Goal: Transaction & Acquisition: Purchase product/service

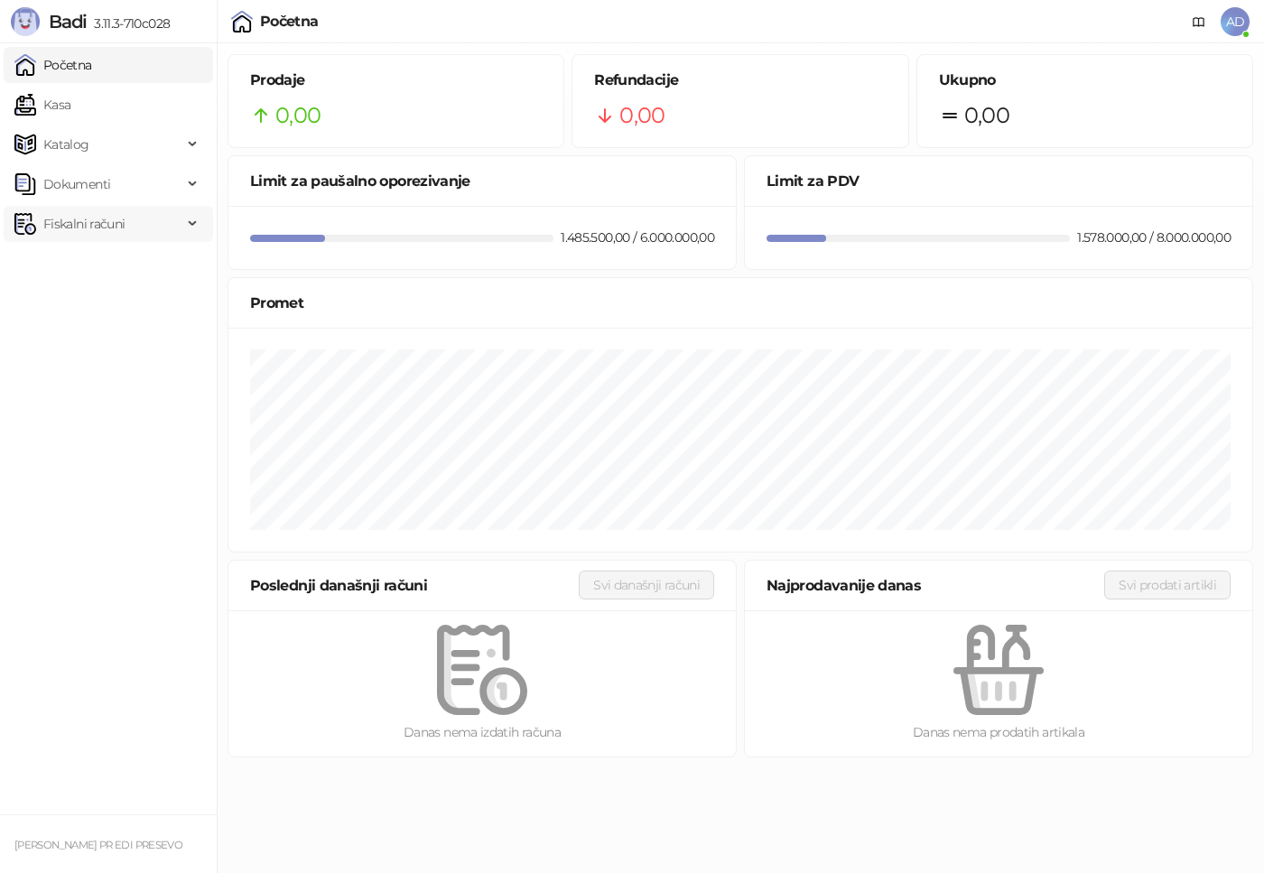
click at [194, 228] on div "Fiskalni računi" at bounding box center [108, 224] width 209 height 36
click at [195, 149] on div "Katalog" at bounding box center [108, 144] width 209 height 36
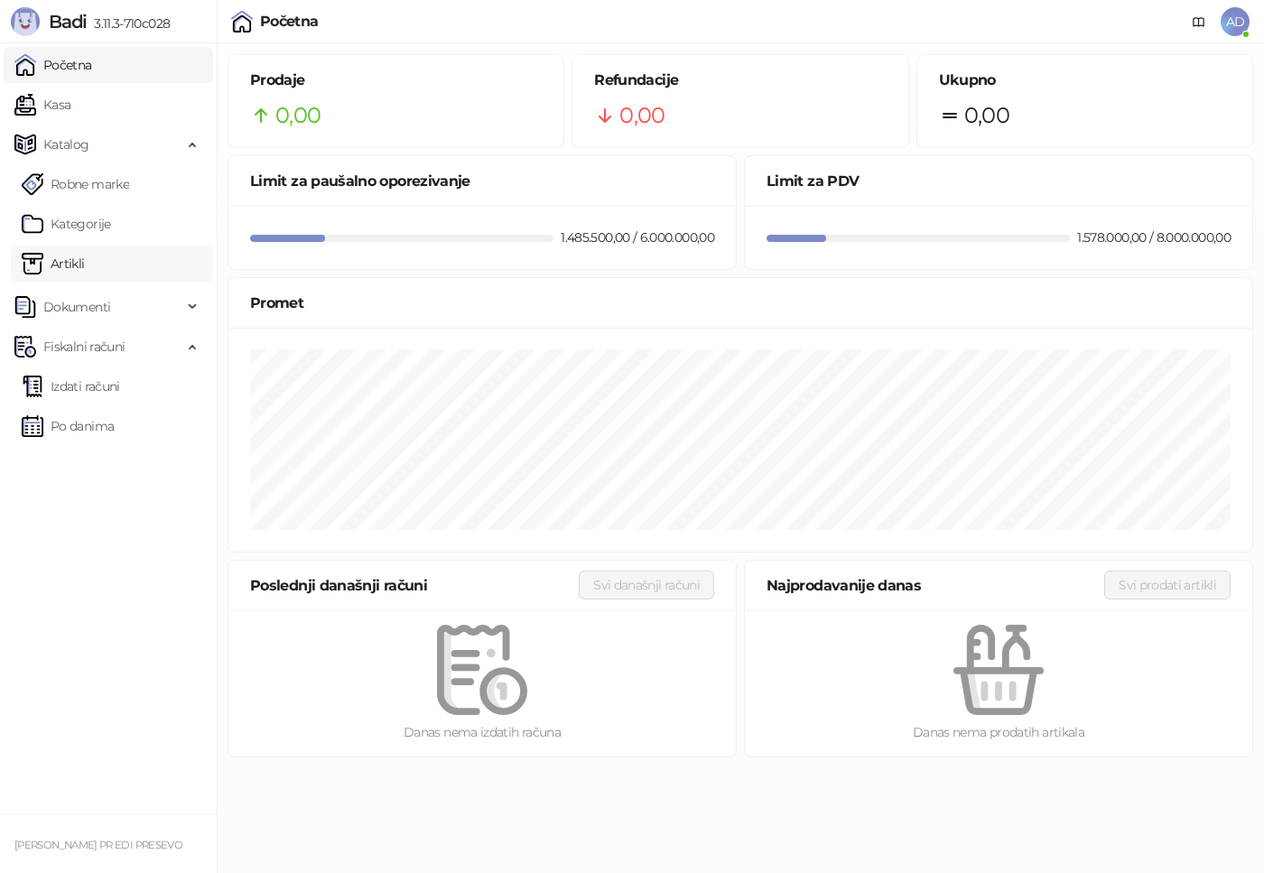
click at [85, 256] on link "Artikli" at bounding box center [53, 263] width 63 height 36
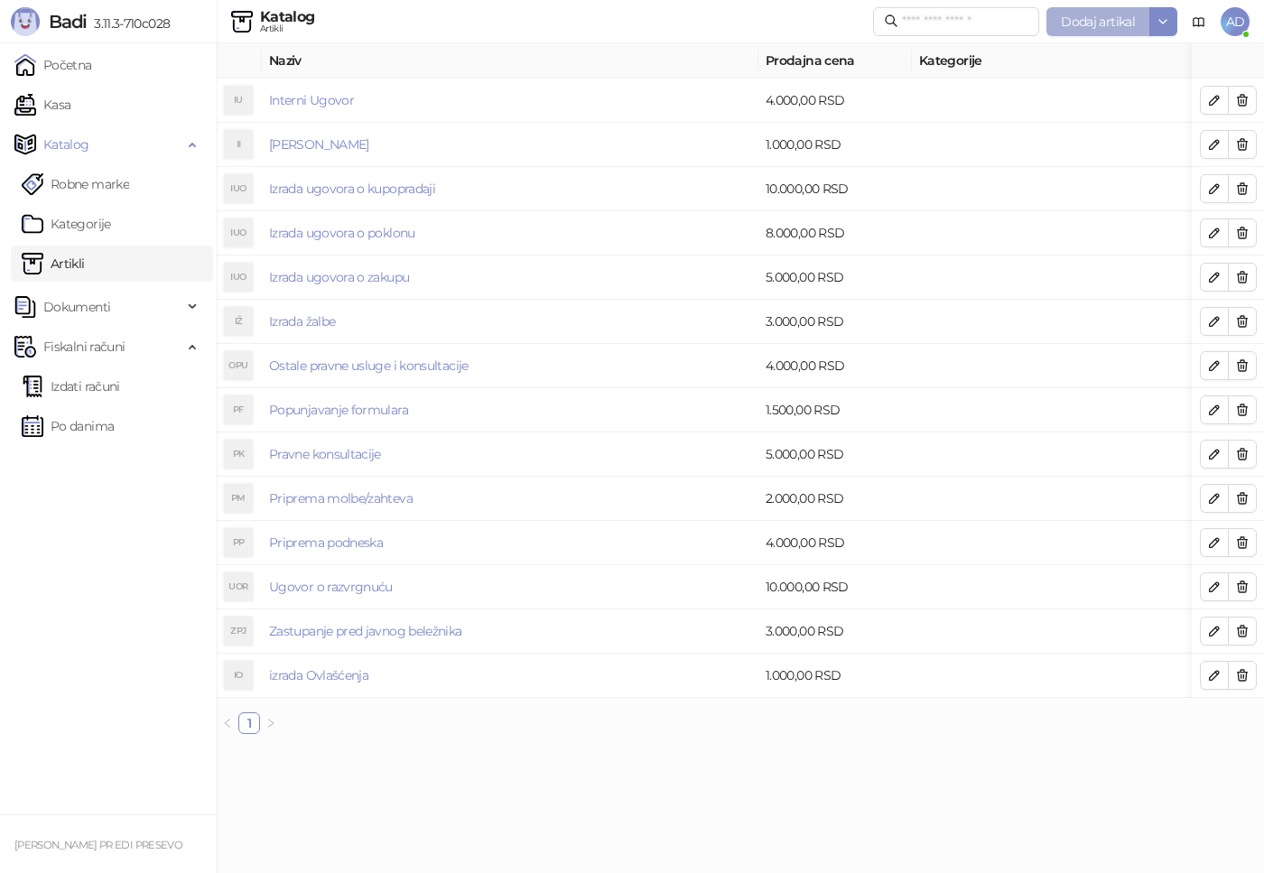
click at [1096, 23] on span "Dodaj artikal" at bounding box center [1098, 22] width 74 height 16
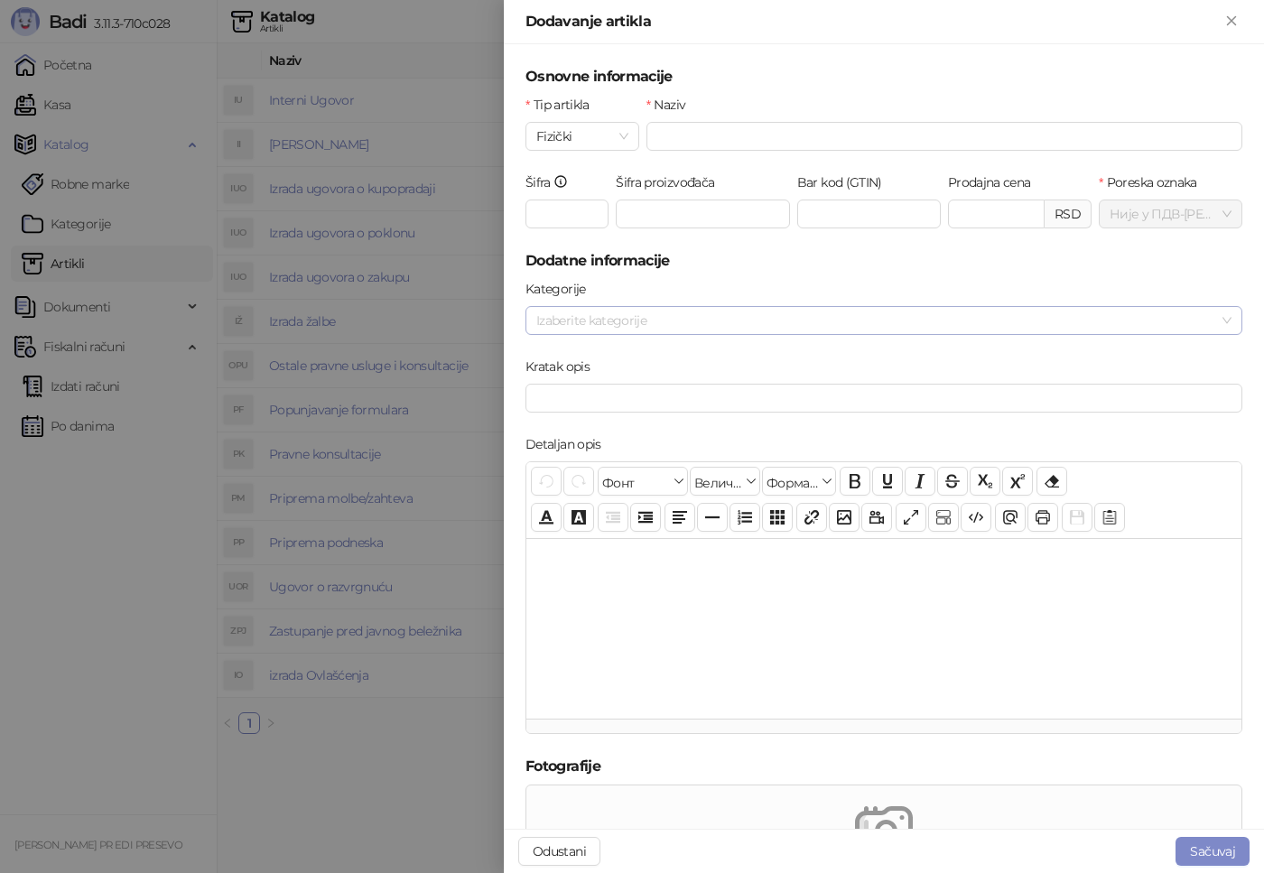
click at [600, 320] on div at bounding box center [874, 320] width 690 height 25
click at [642, 320] on div at bounding box center [874, 320] width 690 height 25
click at [693, 133] on input "Naziv" at bounding box center [944, 136] width 596 height 29
type input "*"
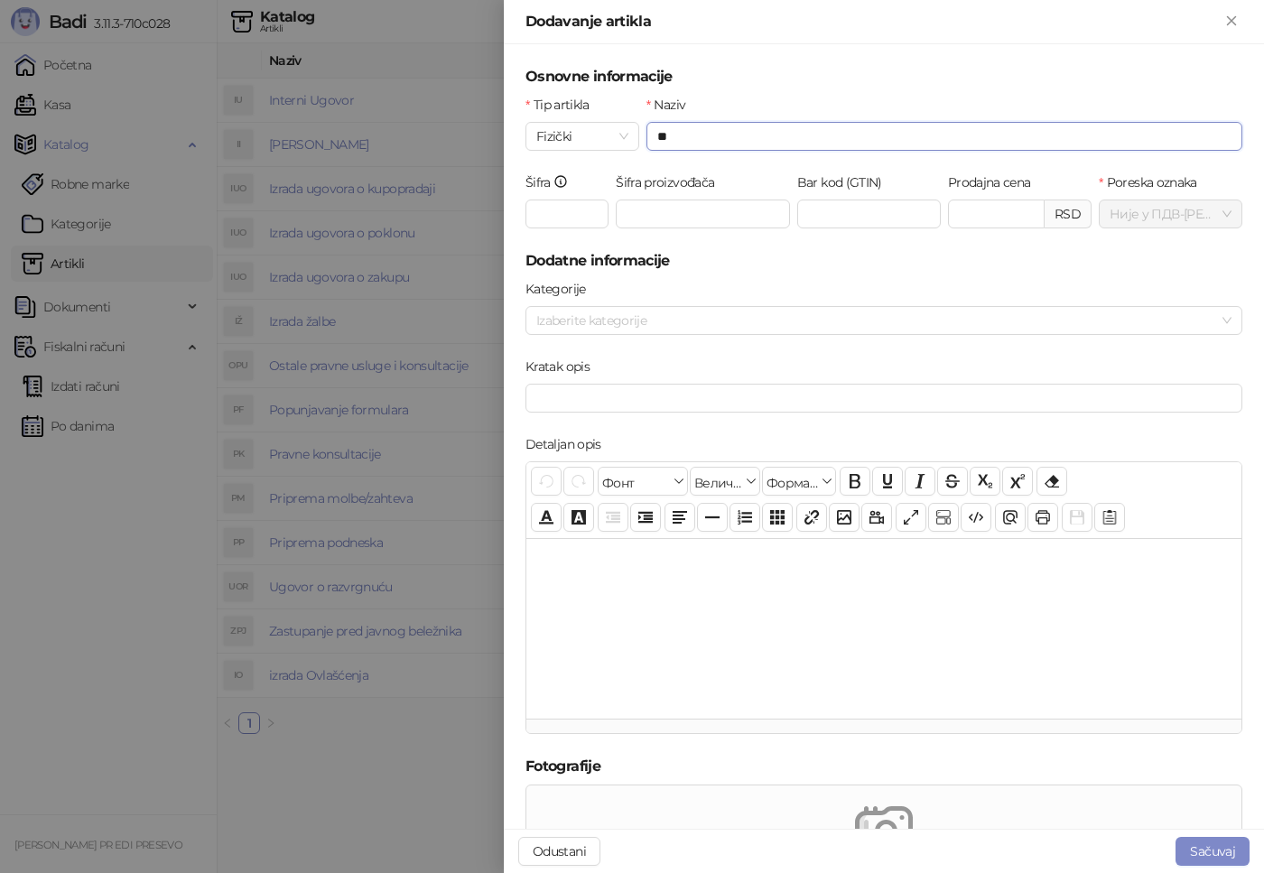
type input "*"
type input "**********"
click at [966, 214] on input "Prodajna cena" at bounding box center [996, 213] width 95 height 27
click at [1228, 853] on button "Sačuvaj" at bounding box center [1212, 851] width 74 height 29
type input "*******"
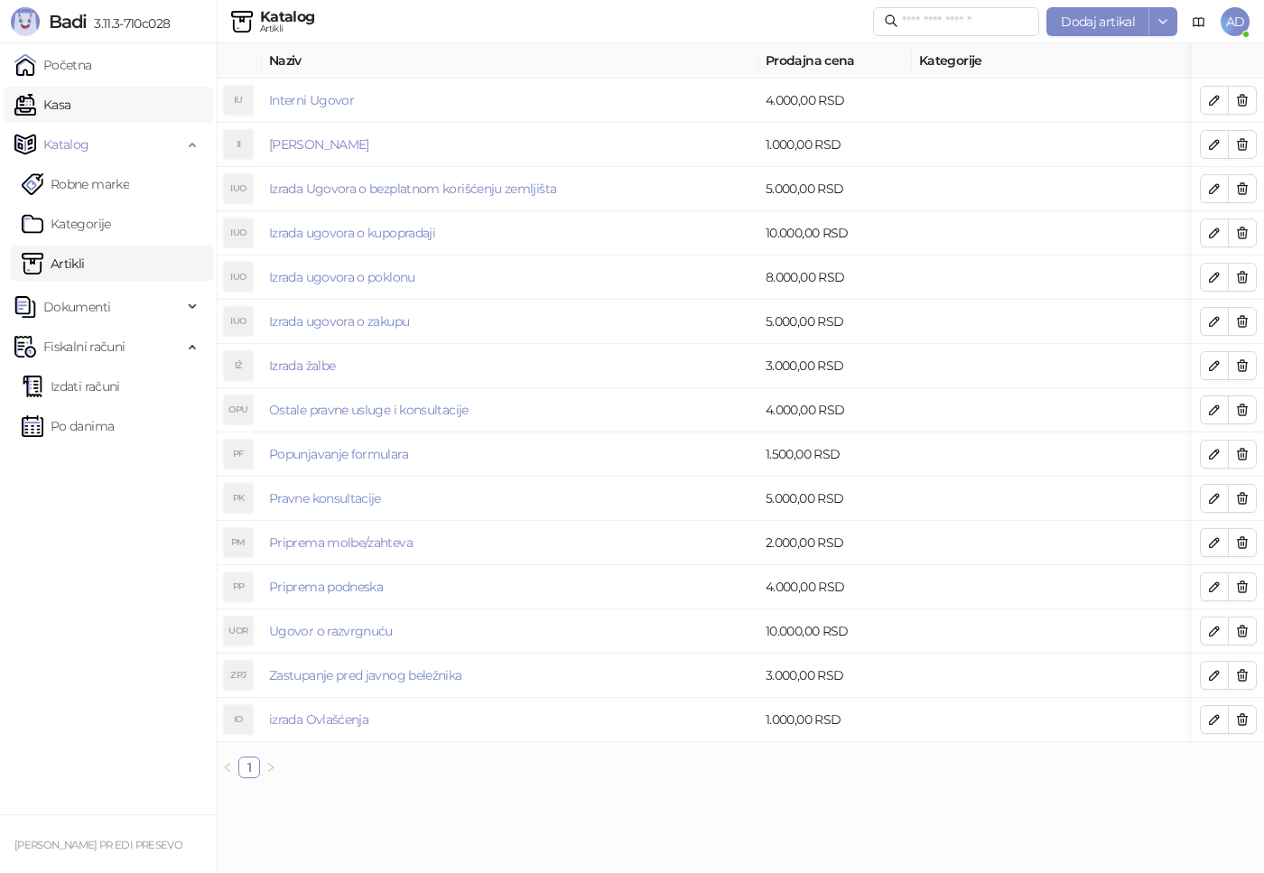
click at [70, 114] on link "Kasa" at bounding box center [42, 105] width 56 height 36
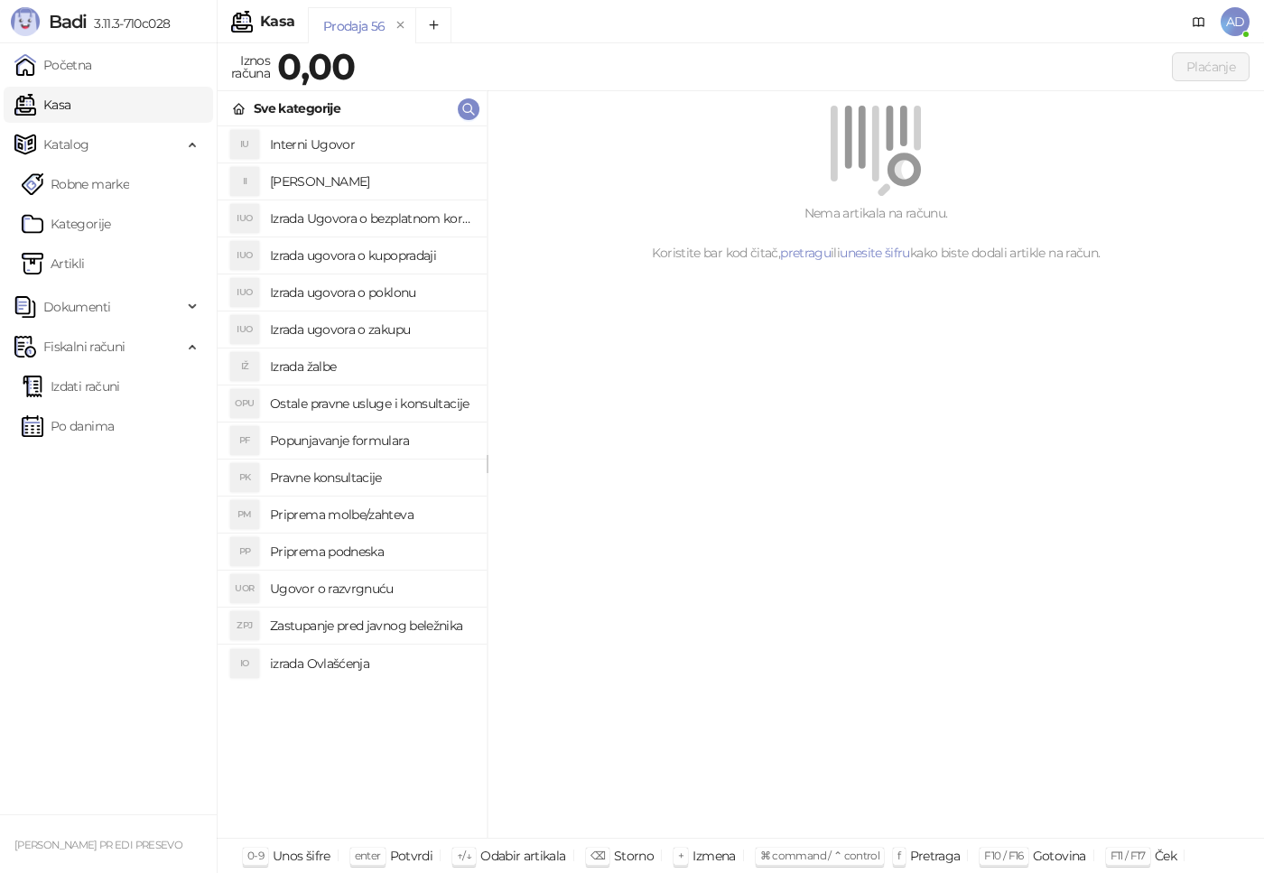
click at [408, 218] on h4 "Izrada Ugovora o bezplatnom korišćenju zemljišta" at bounding box center [371, 218] width 202 height 29
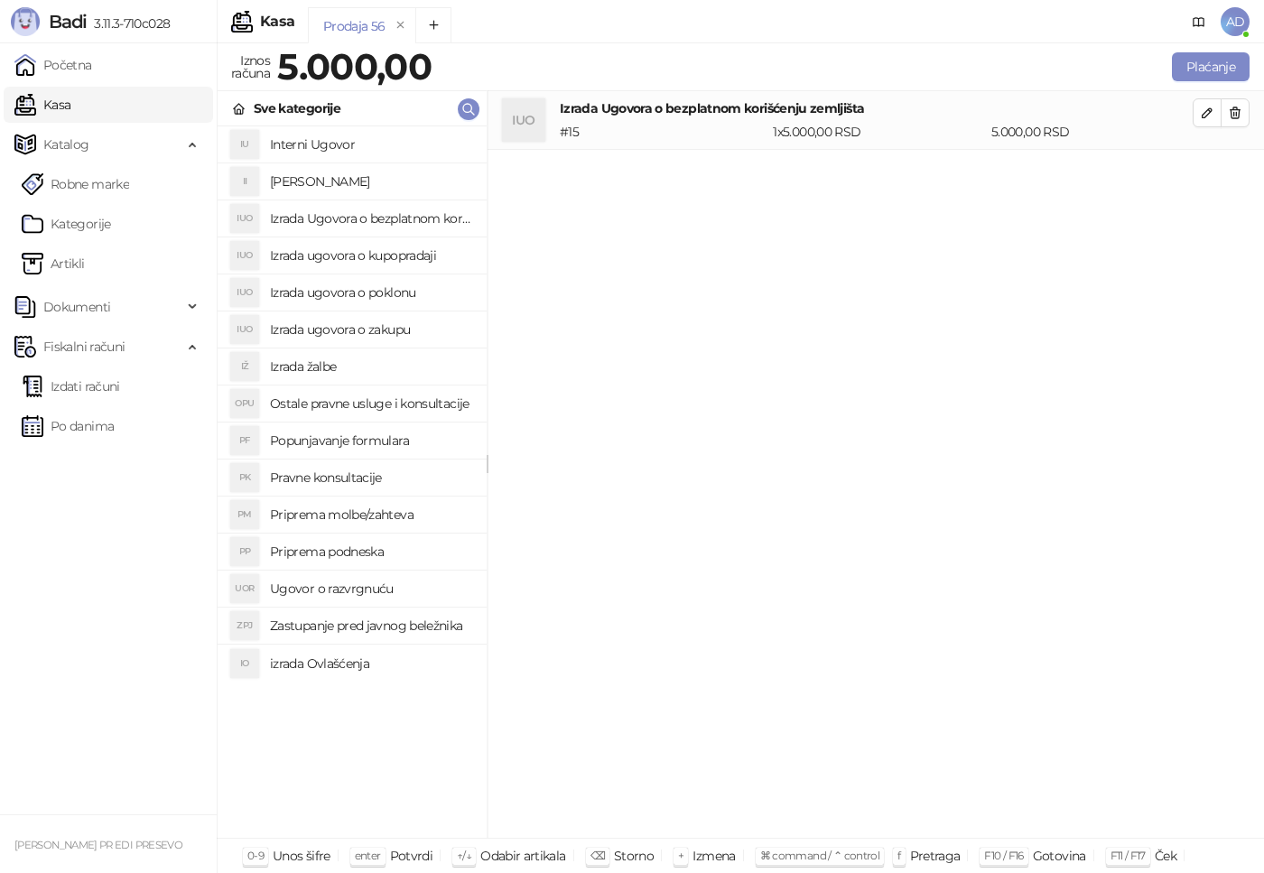
click at [411, 255] on h4 "Izrada ugovora o kupopradaji" at bounding box center [371, 255] width 202 height 29
click at [415, 629] on h4 "Zastupanje pred javnog beležnika" at bounding box center [371, 625] width 202 height 29
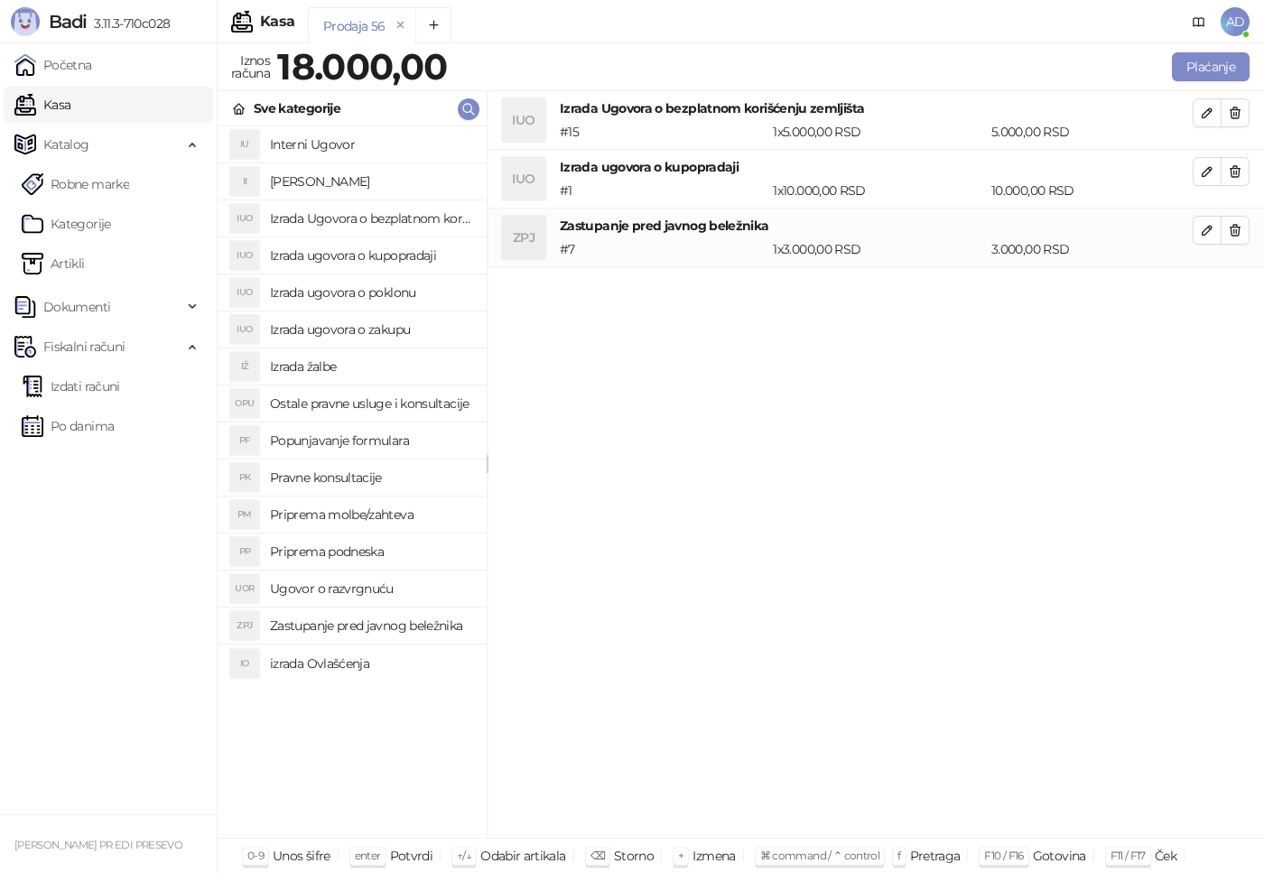
click at [415, 629] on h4 "Zastupanje pred javnog beležnika" at bounding box center [371, 625] width 202 height 29
click at [357, 445] on h4 "Popunjavanje formulara" at bounding box center [371, 440] width 202 height 29
click at [1201, 67] on button "Plaćanje" at bounding box center [1211, 66] width 78 height 29
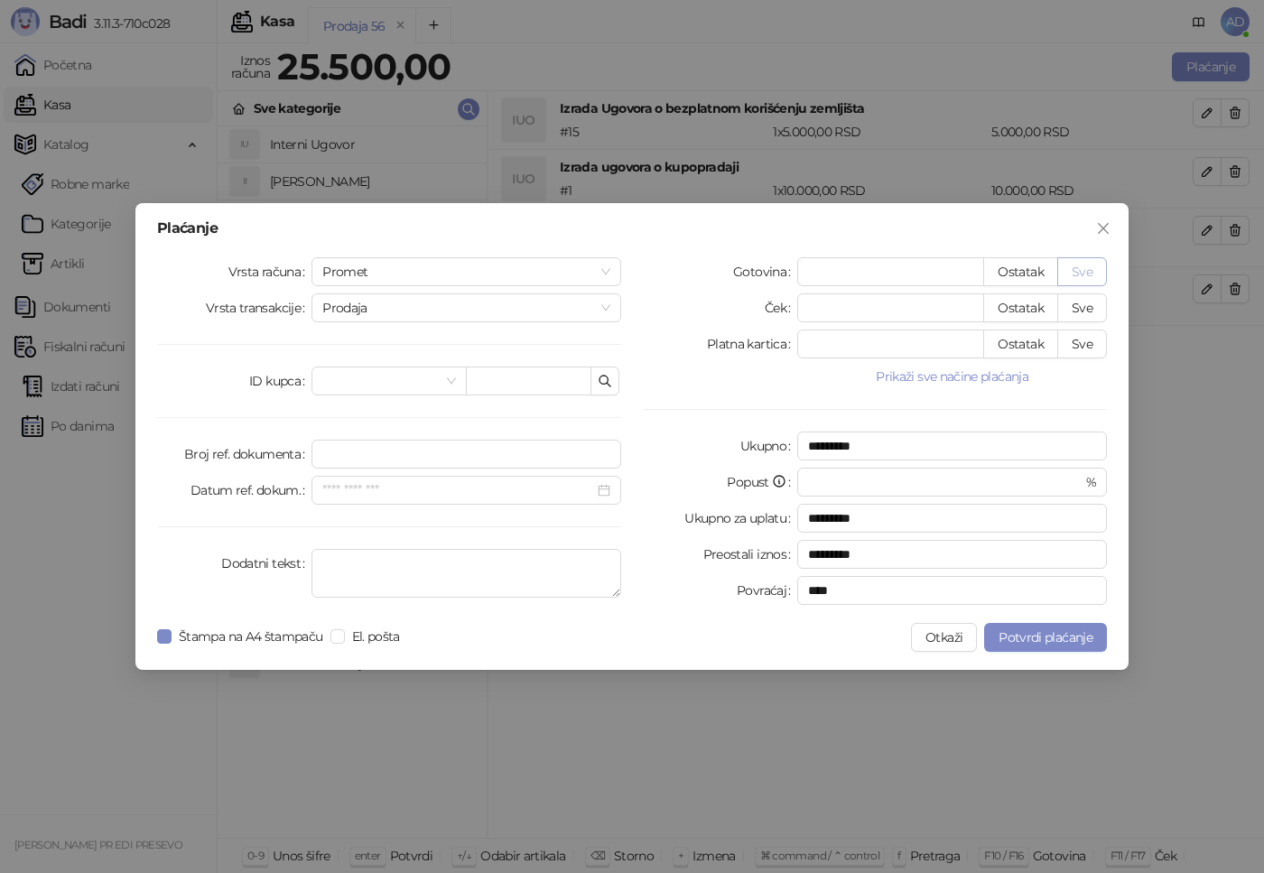
click at [1087, 269] on button "Sve" at bounding box center [1082, 271] width 50 height 29
type input "*****"
type input "****"
click at [1086, 272] on button "Sve" at bounding box center [1082, 271] width 50 height 29
click at [1041, 642] on span "Potvrdi plaćanje" at bounding box center [1045, 637] width 94 height 16
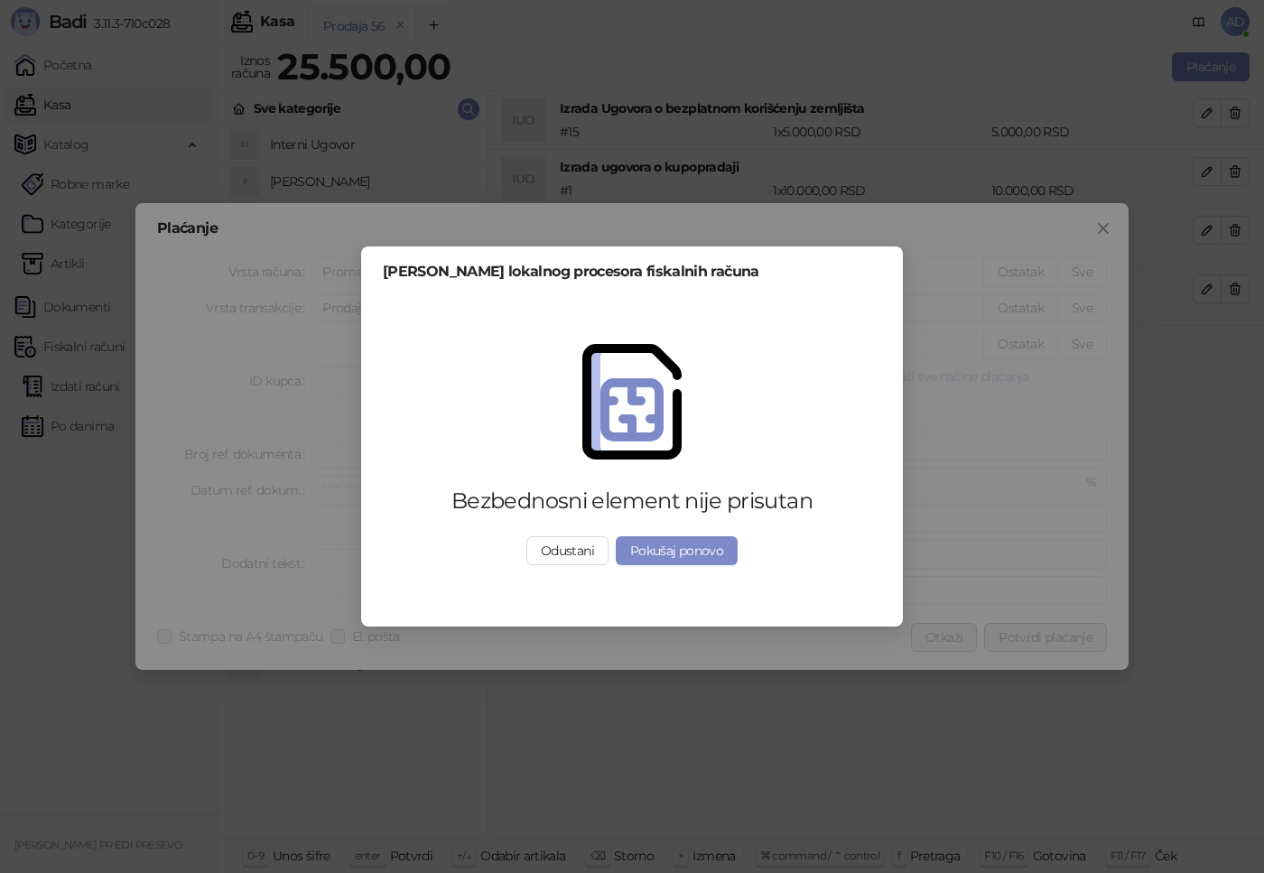
click at [667, 548] on button "Pokušaj ponovo" at bounding box center [677, 550] width 122 height 29
click at [801, 569] on div "Bezbednosni element nije prisutan Odustani Pokušaj ponovo" at bounding box center [632, 455] width 498 height 309
click at [690, 548] on button "Pokušaj ponovo" at bounding box center [677, 550] width 122 height 29
click at [681, 557] on button "Pokušaj ponovo" at bounding box center [677, 550] width 122 height 29
click at [570, 557] on button "Odustani" at bounding box center [567, 550] width 82 height 29
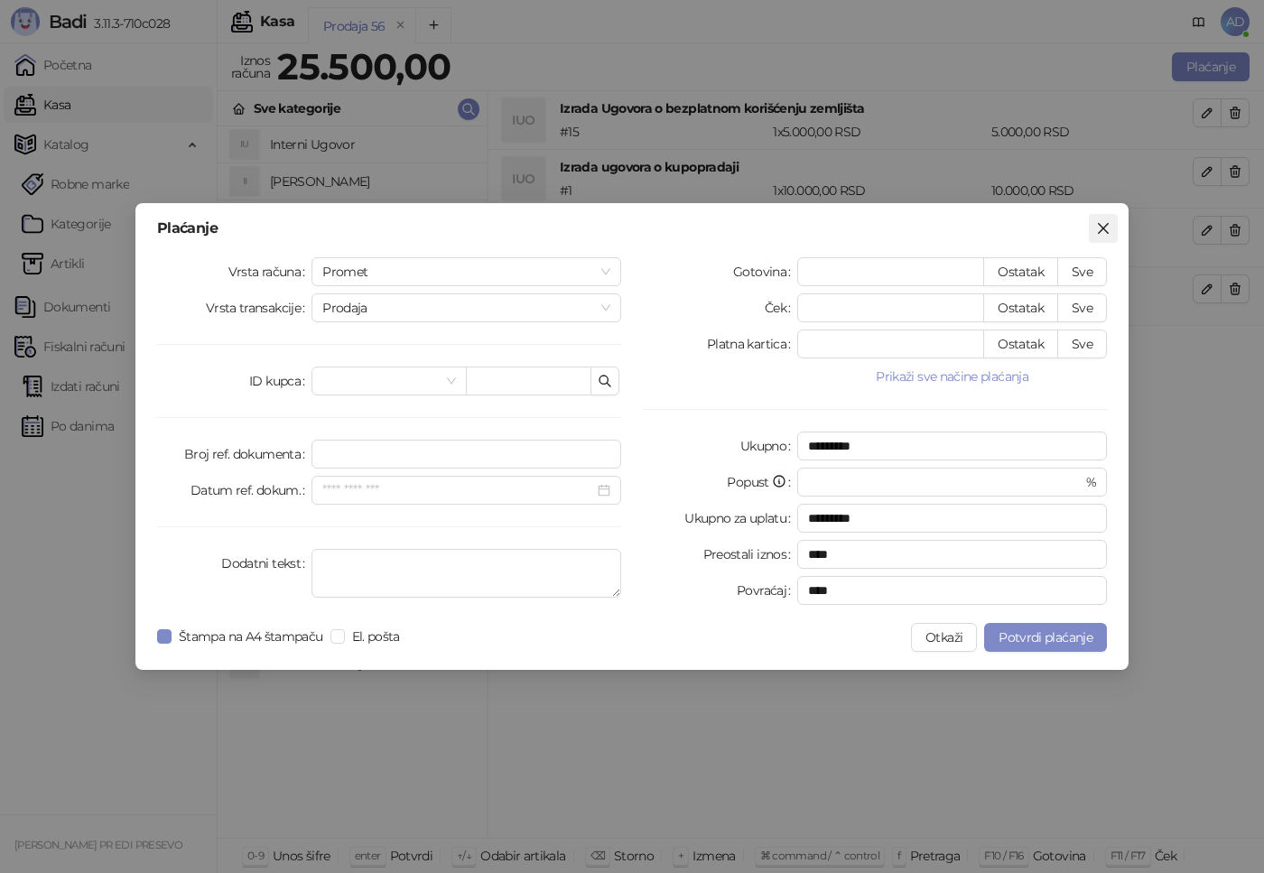
click at [1099, 227] on icon "close" at bounding box center [1103, 228] width 14 height 14
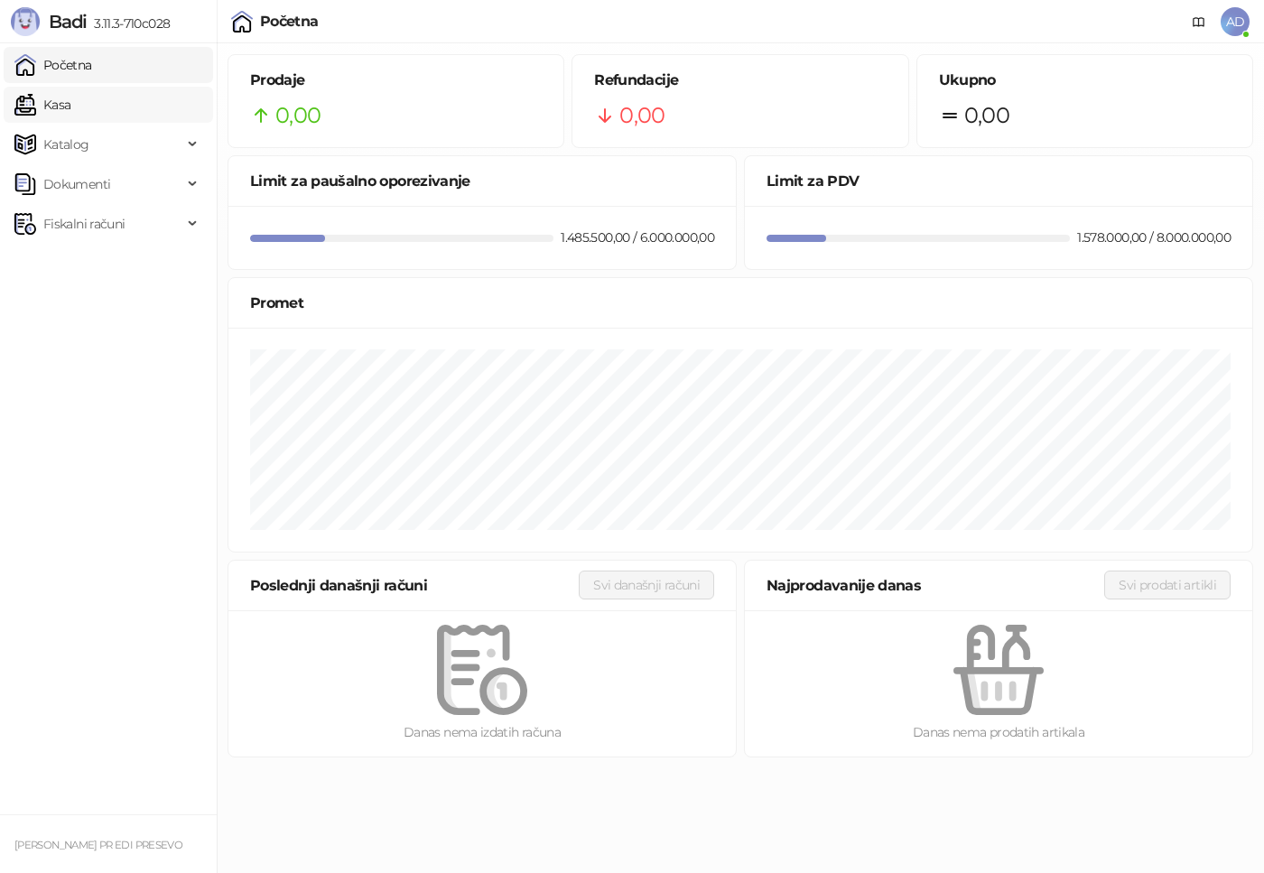
click at [70, 114] on link "Kasa" at bounding box center [42, 105] width 56 height 36
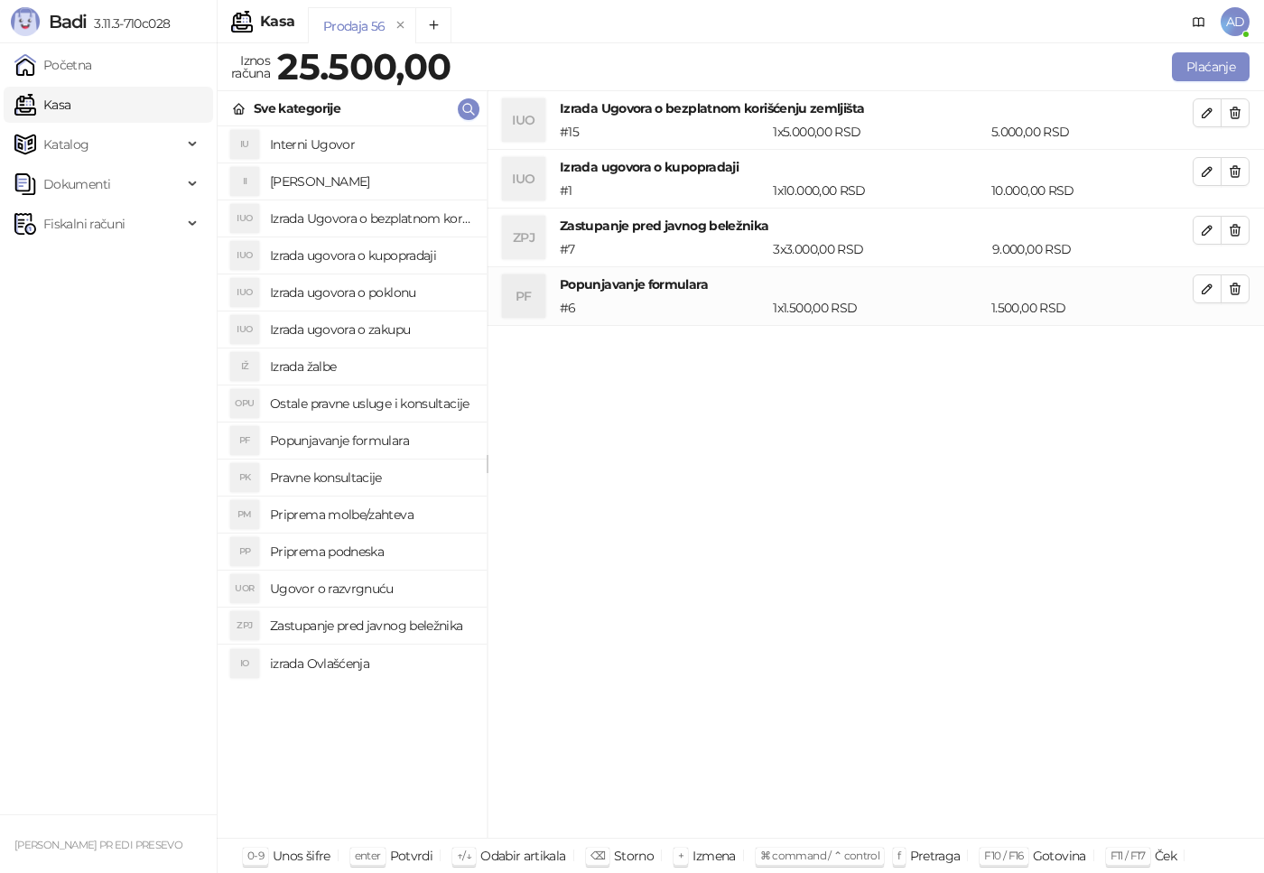
click at [384, 514] on h4 "Priprema molbe/zahteva" at bounding box center [371, 514] width 202 height 29
click at [367, 636] on h4 "Zastupanje pred javnog beležnika" at bounding box center [371, 625] width 202 height 29
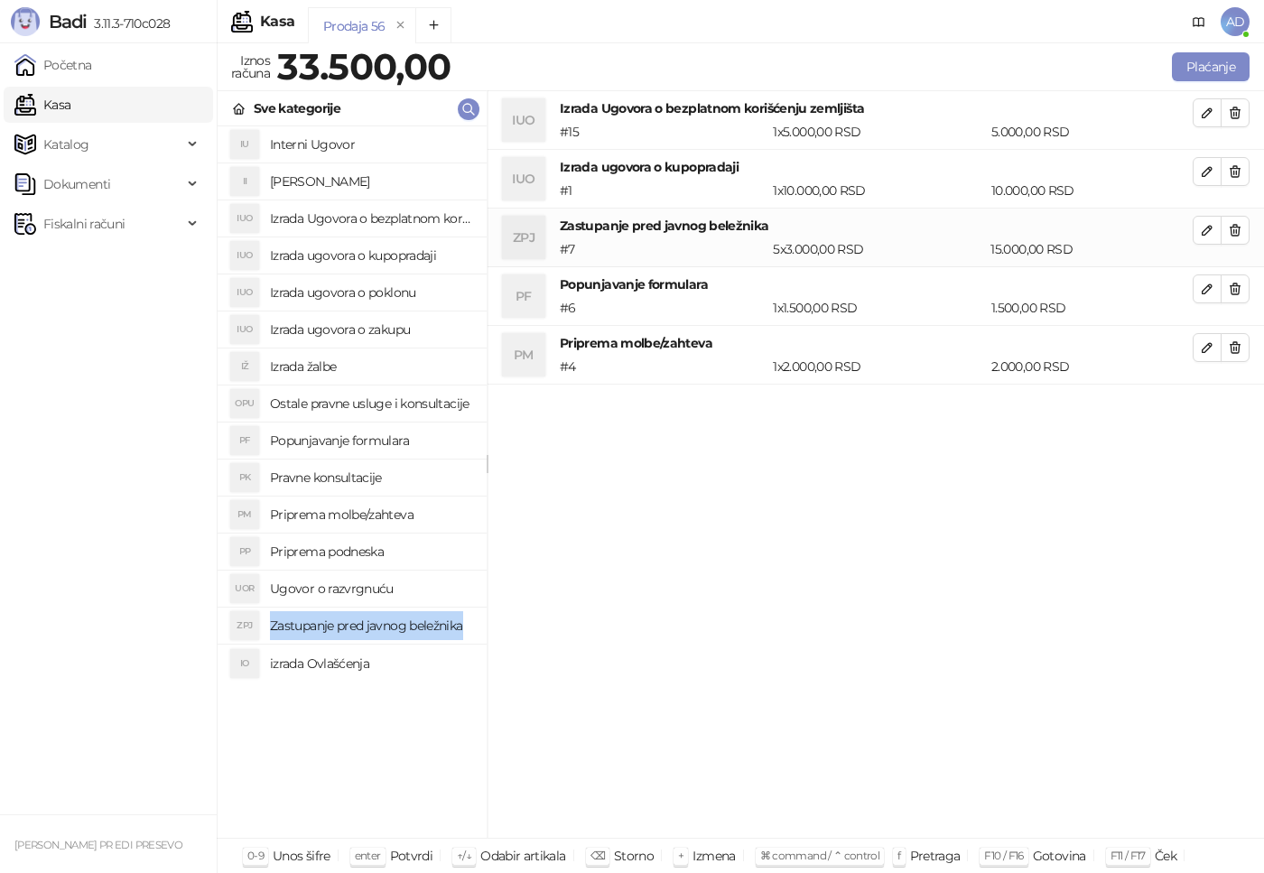
click at [367, 636] on h4 "Zastupanje pred javnog beležnika" at bounding box center [371, 625] width 202 height 29
click at [389, 217] on h4 "Izrada Ugovora o bezplatnom korišćenju zemljišta" at bounding box center [371, 218] width 202 height 29
click at [403, 258] on h4 "Izrada ugovora o kupopradaji" at bounding box center [371, 255] width 202 height 29
click at [1233, 176] on icon "button" at bounding box center [1234, 171] width 14 height 14
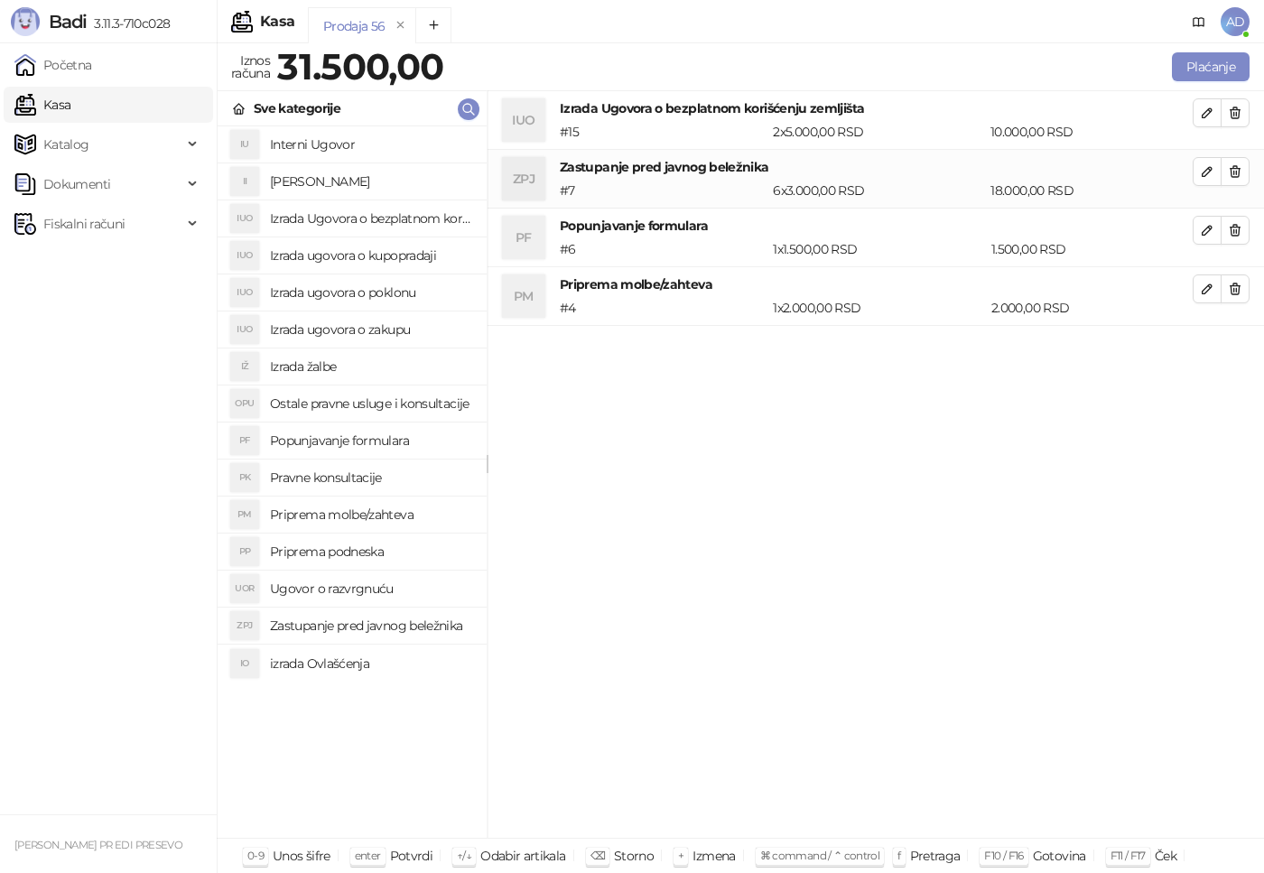
click at [384, 258] on h4 "Izrada ugovora o kupopradaji" at bounding box center [371, 255] width 202 height 29
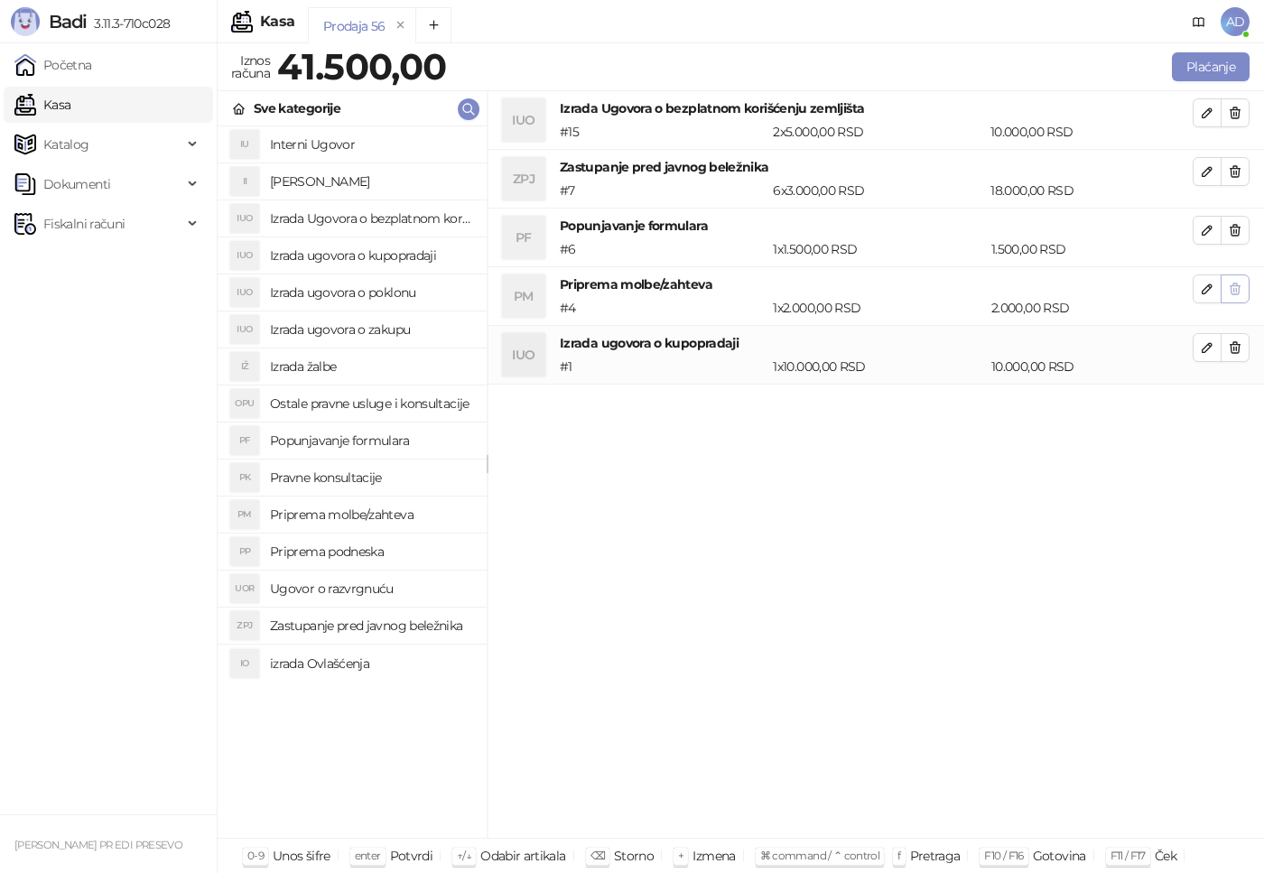
click at [1239, 292] on icon "button" at bounding box center [1234, 289] width 14 height 14
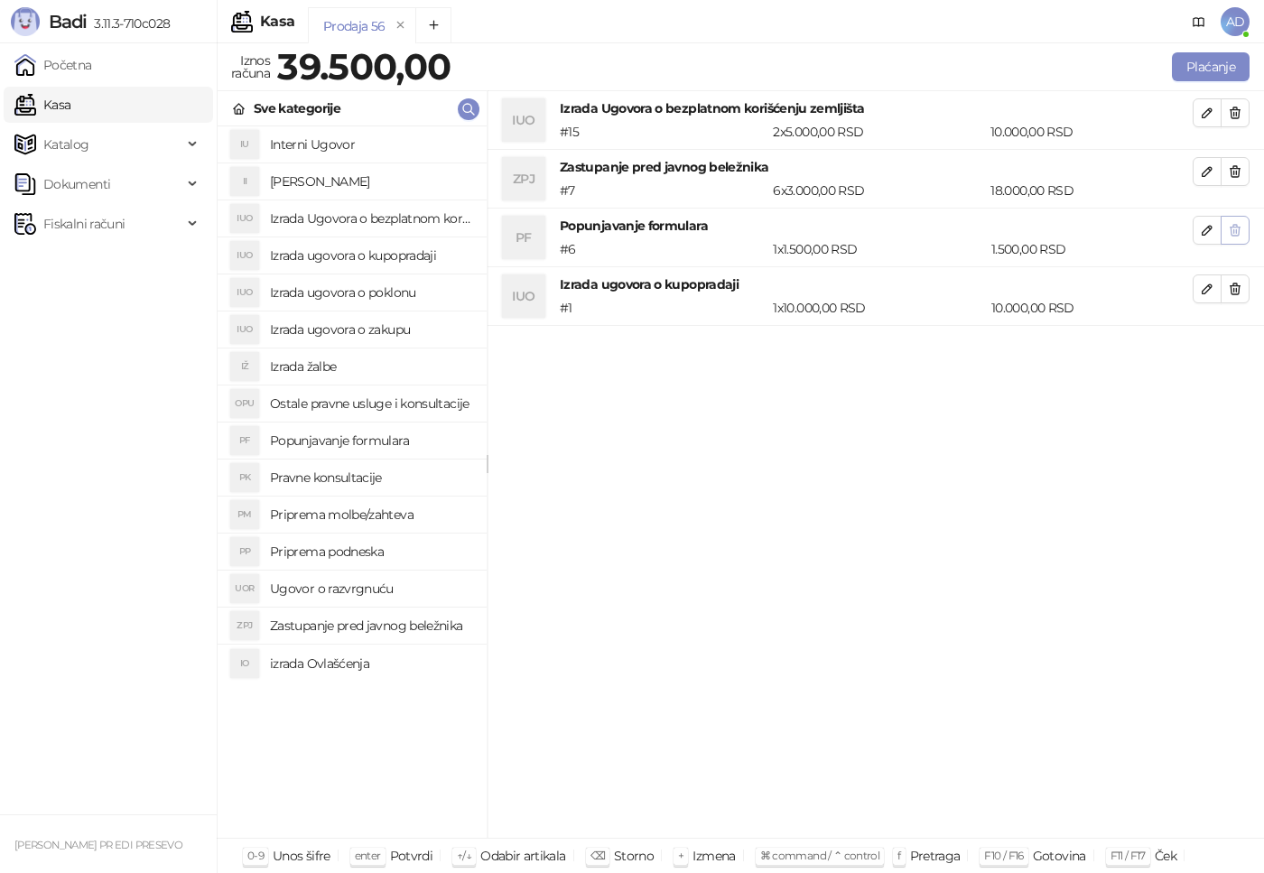
click at [1237, 238] on span "button" at bounding box center [1234, 229] width 14 height 17
click at [1230, 175] on icon "button" at bounding box center [1234, 171] width 14 height 14
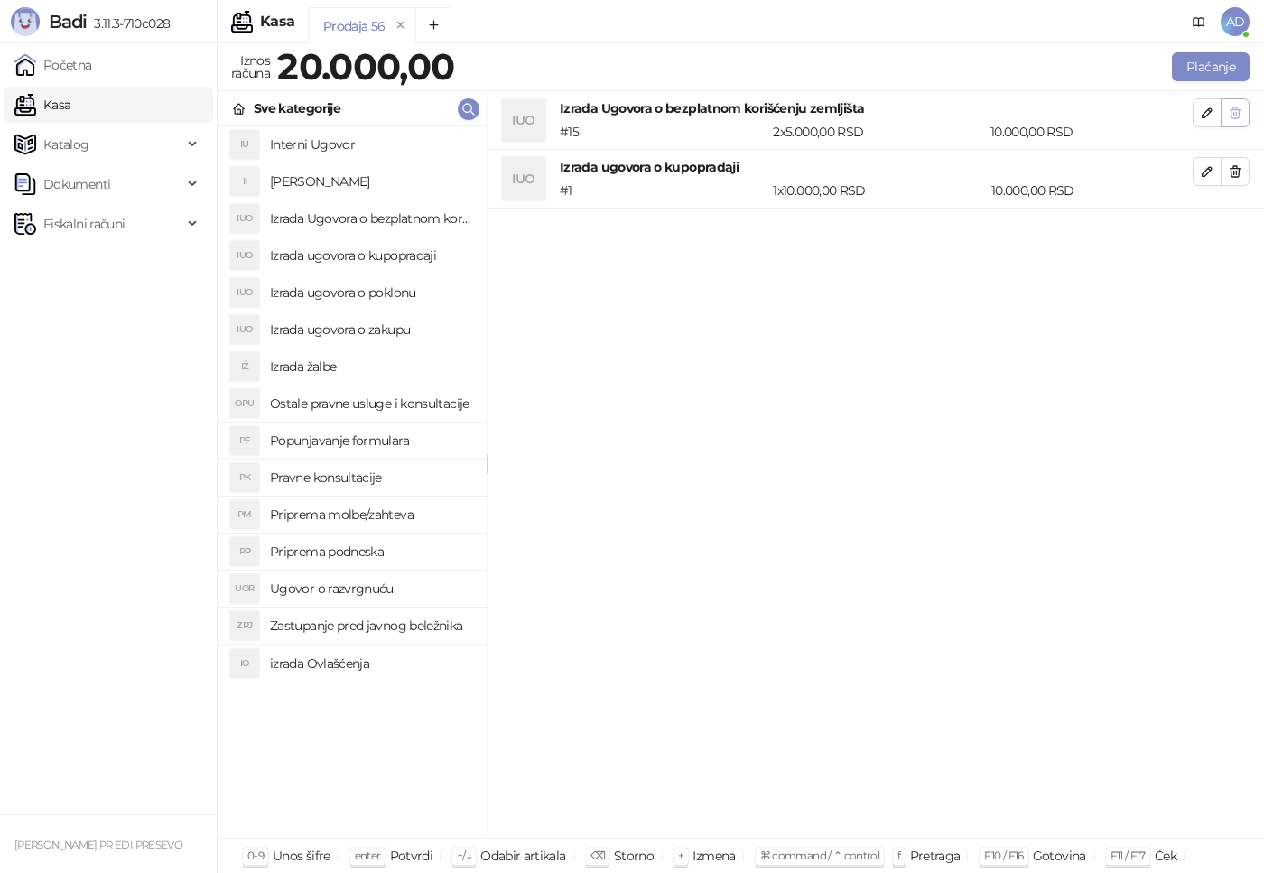
click at [1229, 115] on icon "button" at bounding box center [1234, 113] width 14 height 14
click at [367, 218] on h4 "Izrada Ugovora o bezplatnom korišćenju zemljišta" at bounding box center [371, 218] width 202 height 29
click at [353, 518] on h4 "Priprema molbe/zahteva" at bounding box center [371, 514] width 202 height 29
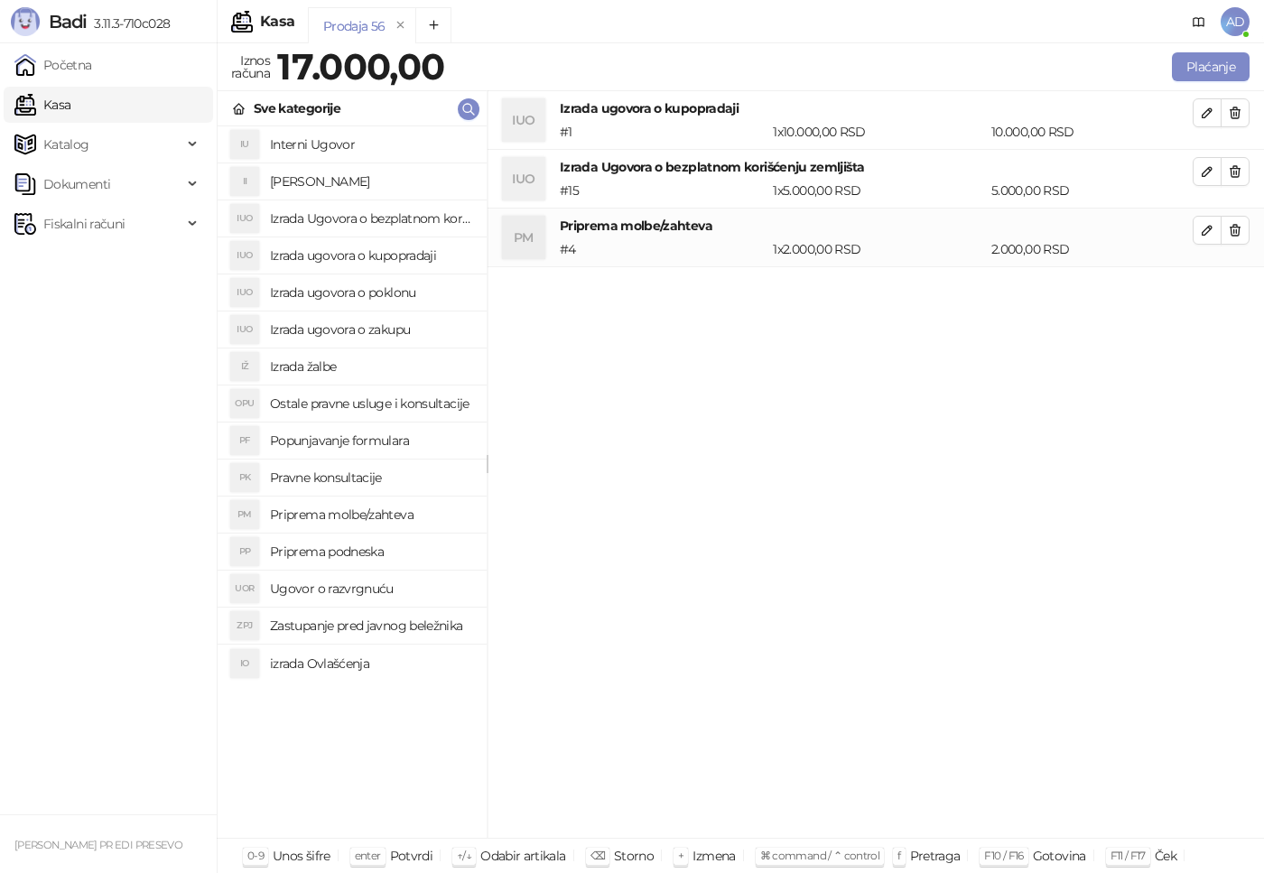
click at [373, 633] on h4 "Zastupanje pred javnog beležnika" at bounding box center [371, 625] width 202 height 29
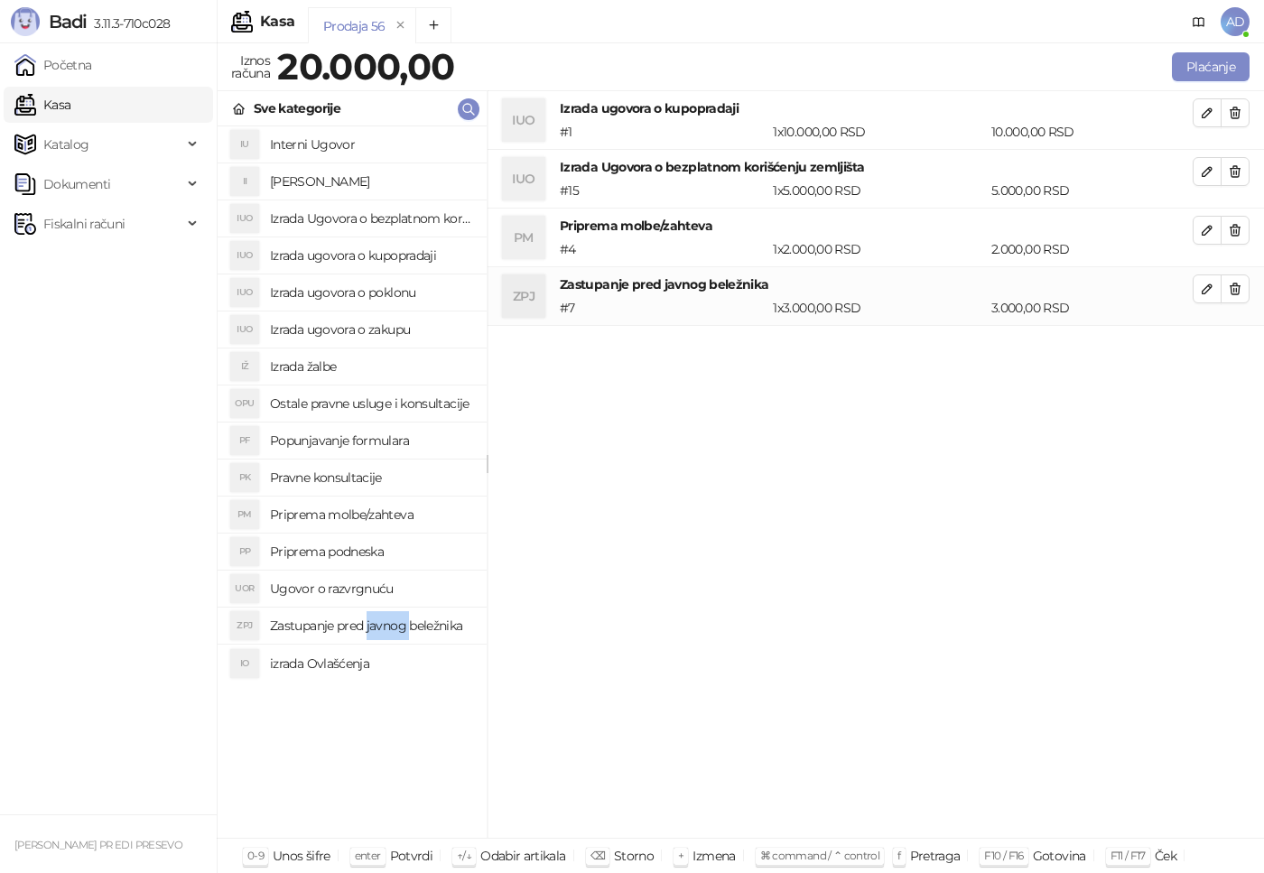
click at [373, 632] on h4 "Zastupanje pred javnog beležnika" at bounding box center [371, 625] width 202 height 29
click at [1227, 69] on button "Plaćanje" at bounding box center [1211, 66] width 78 height 29
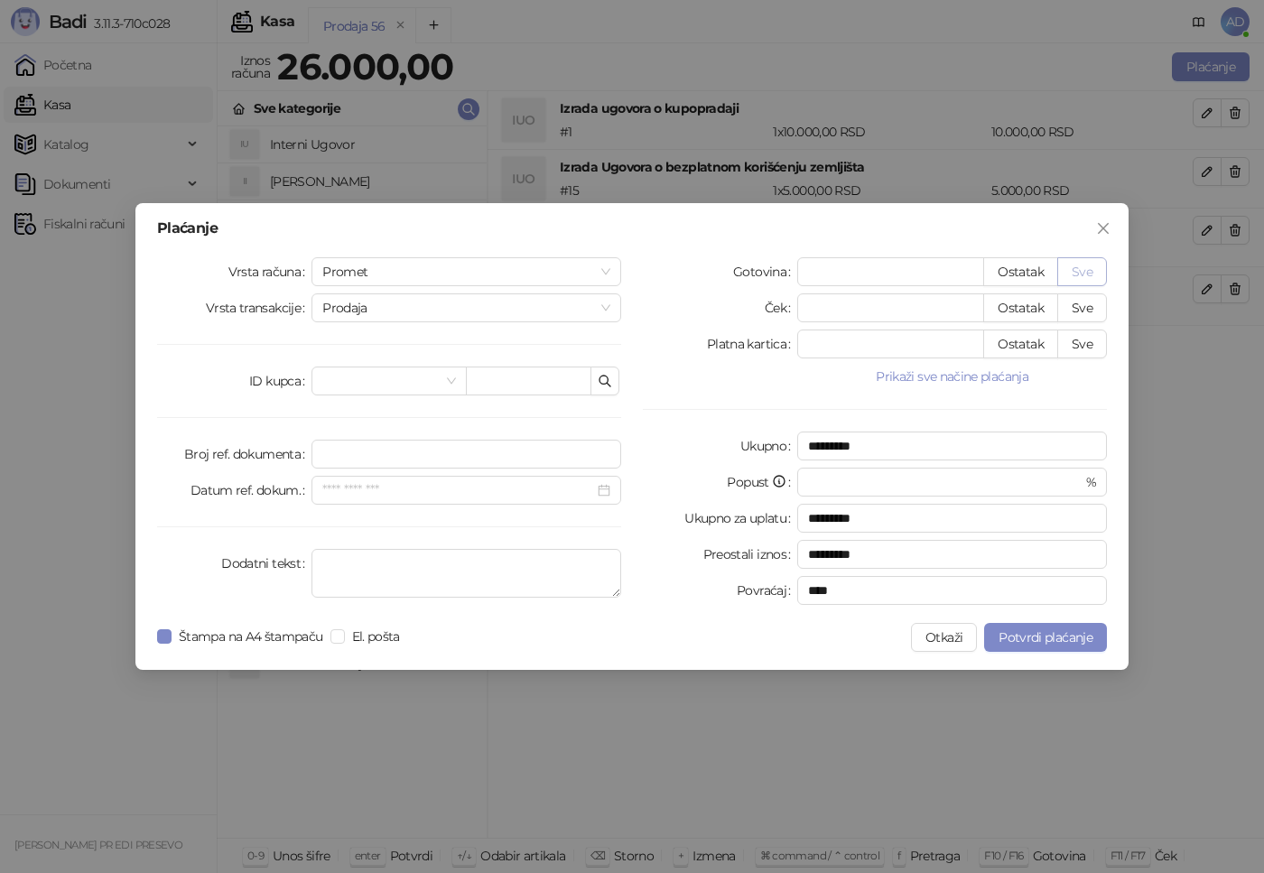
click at [1079, 275] on button "Sve" at bounding box center [1082, 271] width 50 height 29
type input "*****"
type input "****"
click at [1040, 639] on span "Potvrdi plaćanje" at bounding box center [1045, 637] width 94 height 16
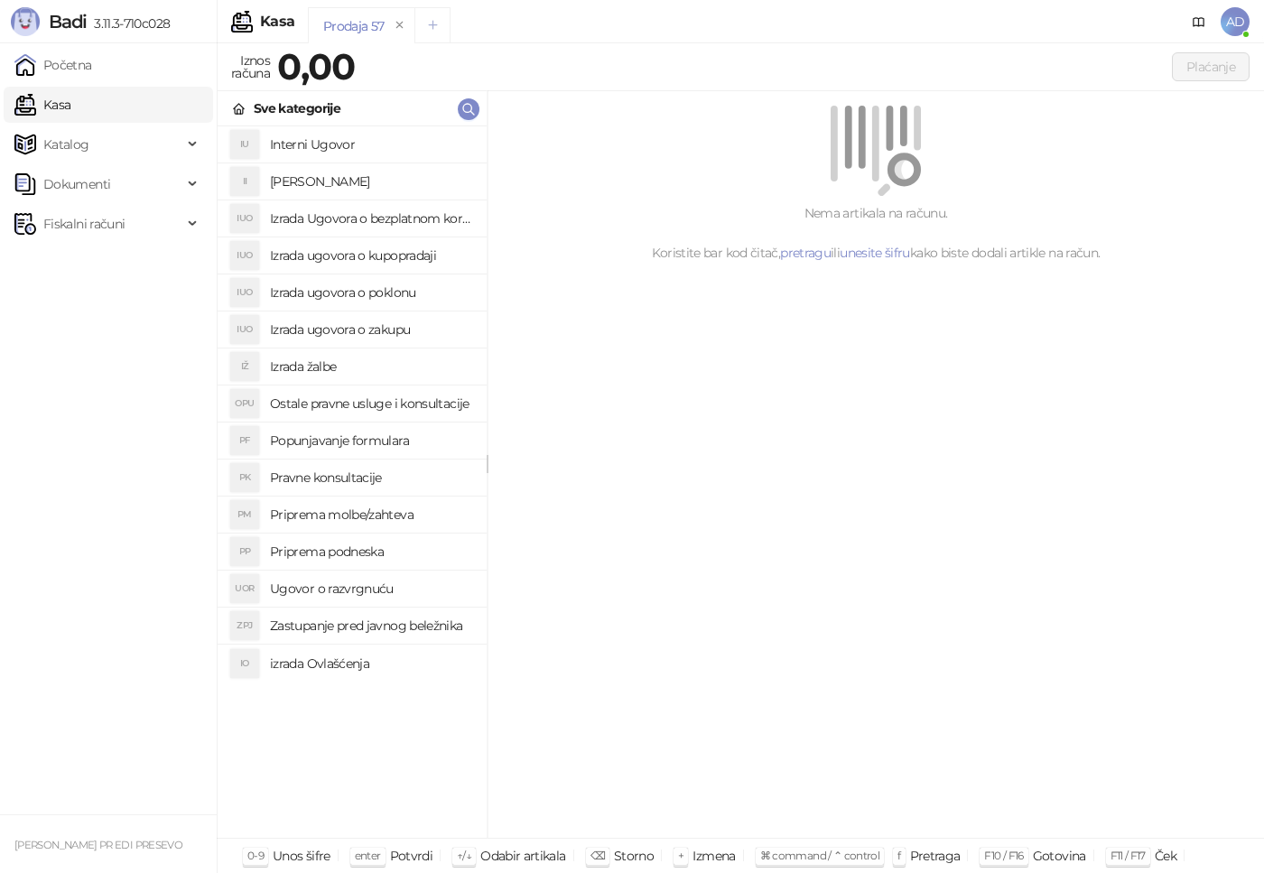
drag, startPoint x: 228, startPoint y: 323, endPoint x: 423, endPoint y: 22, distance: 359.0
click at [230, 318] on div "IUO" at bounding box center [241, 329] width 36 height 29
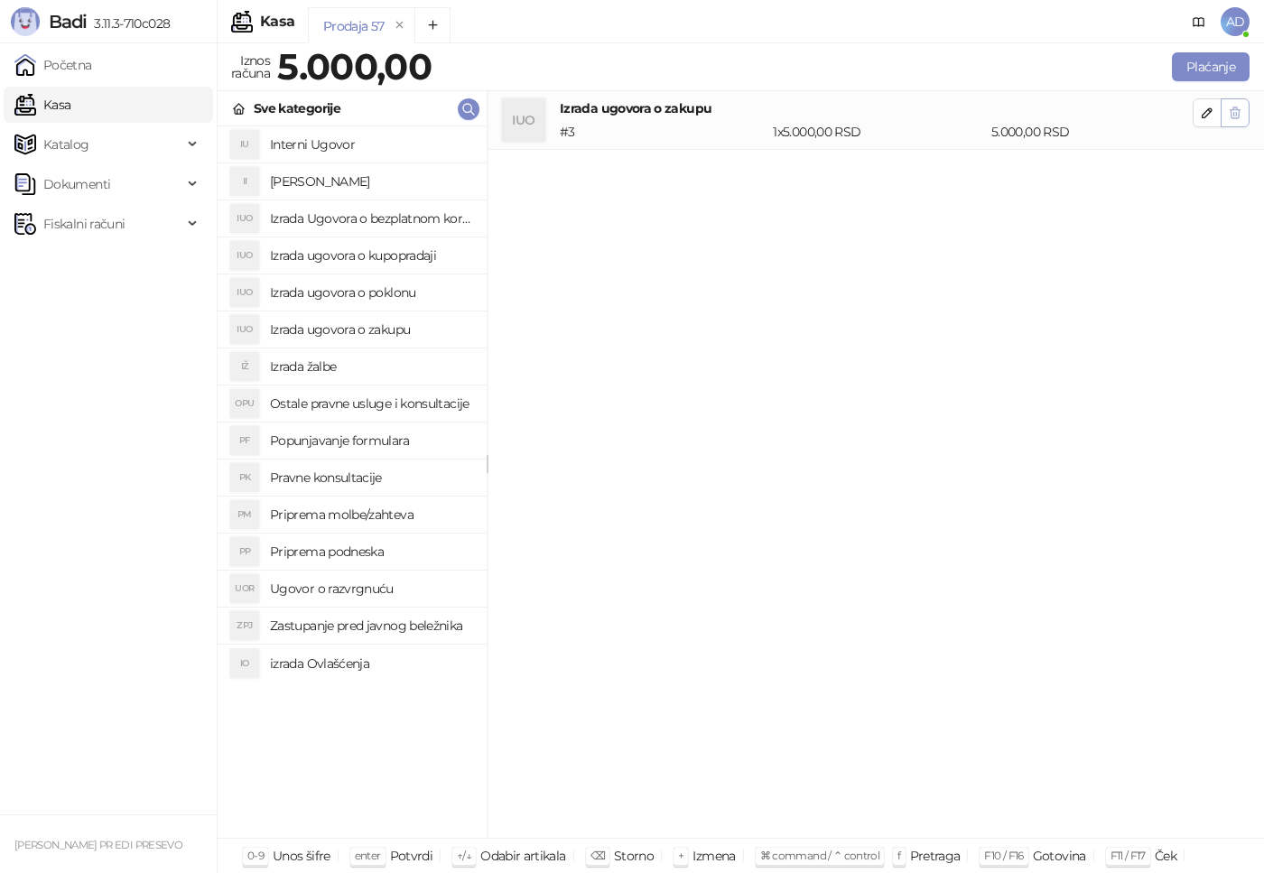
click at [1239, 121] on span "button" at bounding box center [1234, 112] width 14 height 17
